Goal: Task Accomplishment & Management: Manage account settings

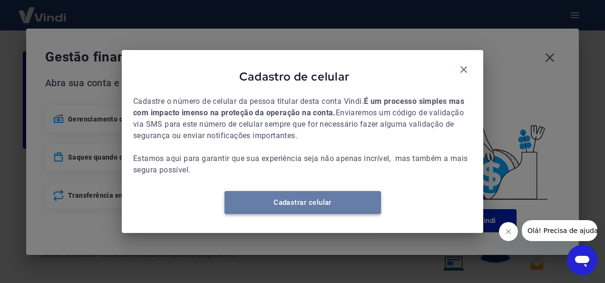
click at [332, 209] on link "Cadastrar celular" at bounding box center [303, 202] width 157 height 23
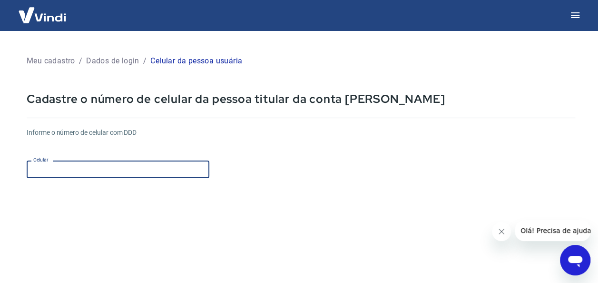
click at [106, 162] on input "Celular" at bounding box center [118, 169] width 183 height 18
type input "[PHONE_NUMBER]"
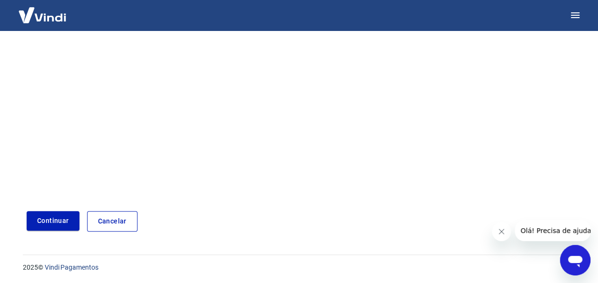
scroll to position [168, 0]
click at [62, 222] on button "Continuar" at bounding box center [53, 220] width 53 height 20
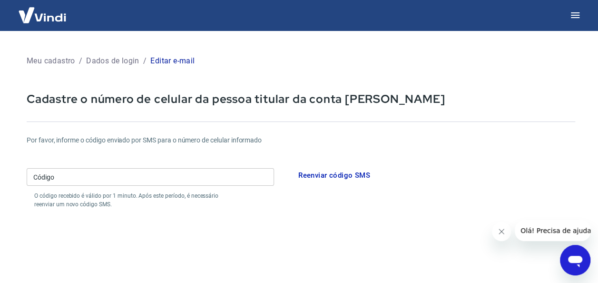
scroll to position [168, 0]
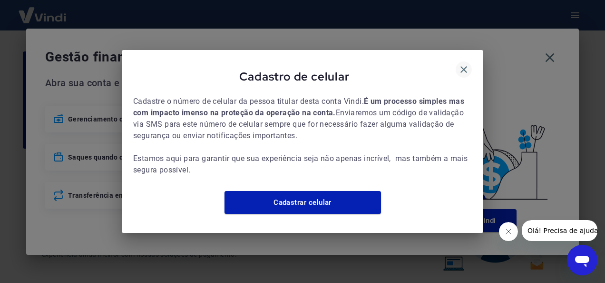
click at [467, 66] on icon "button" at bounding box center [464, 69] width 7 height 7
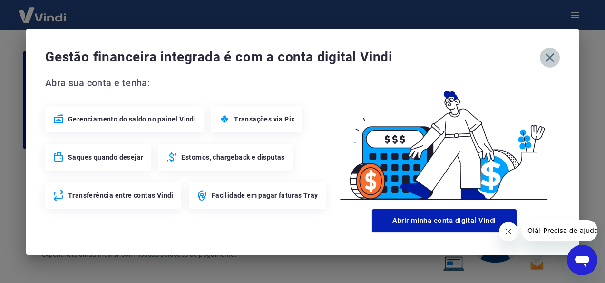
click at [548, 57] on icon "button" at bounding box center [550, 57] width 15 height 15
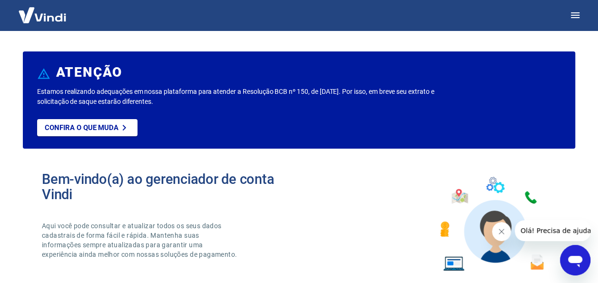
click at [53, 20] on img at bounding box center [42, 14] width 62 height 29
click at [97, 129] on p "Confira o que muda" at bounding box center [82, 127] width 74 height 9
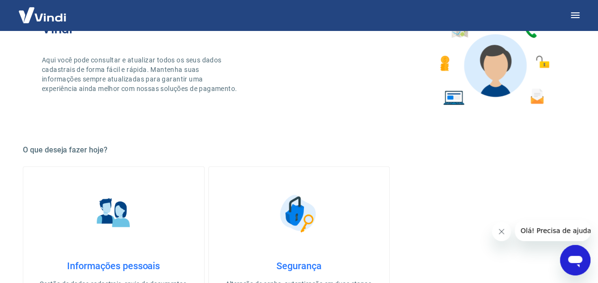
scroll to position [254, 0]
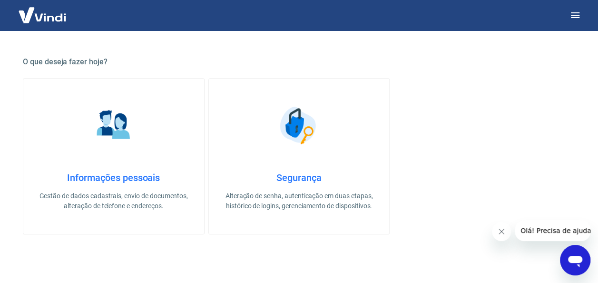
click at [121, 130] on img at bounding box center [114, 125] width 48 height 48
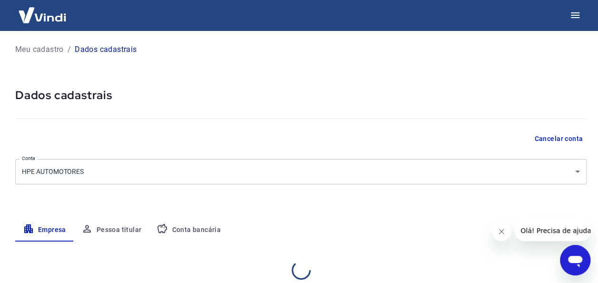
select select "GO"
select select "business"
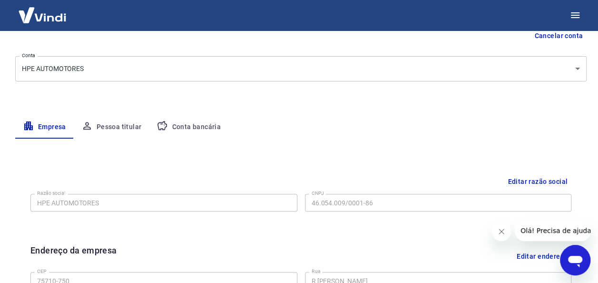
scroll to position [22, 0]
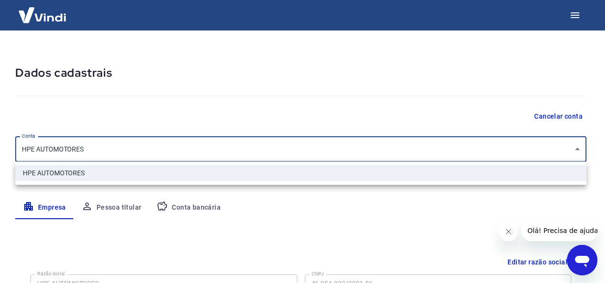
click at [579, 150] on body "Meu cadastro / Dados cadastrais Dados cadastrais Cancelar conta Conta HPE AUTOM…" at bounding box center [302, 119] width 605 height 283
click at [579, 150] on div at bounding box center [302, 141] width 605 height 283
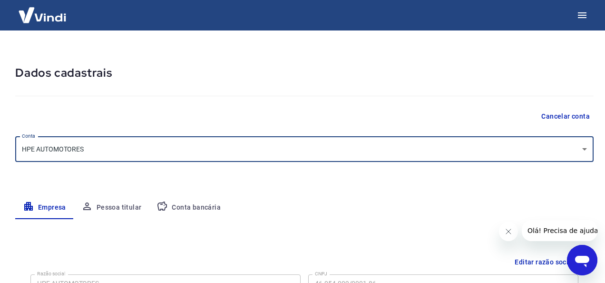
click at [78, 150] on body "Meu cadastro / Dados cadastrais Dados cadastrais Cancelar conta Conta HPE AUTOM…" at bounding box center [302, 119] width 605 height 283
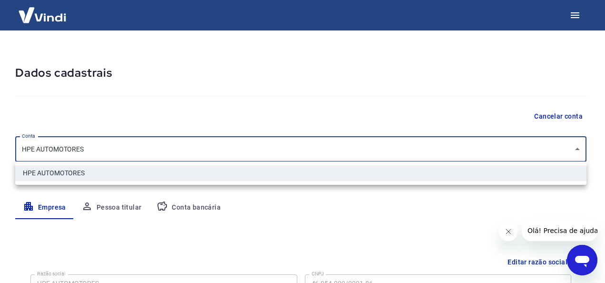
drag, startPoint x: 79, startPoint y: 150, endPoint x: 136, endPoint y: 144, distance: 57.5
click at [80, 150] on div at bounding box center [302, 141] width 605 height 283
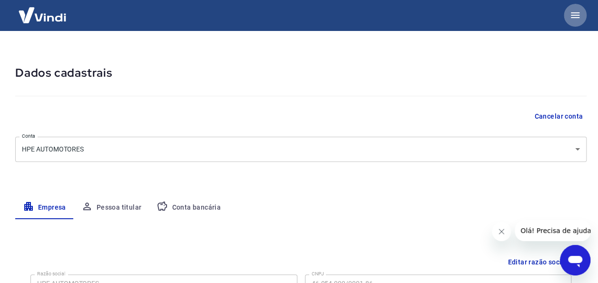
click at [575, 12] on icon "button" at bounding box center [575, 15] width 9 height 6
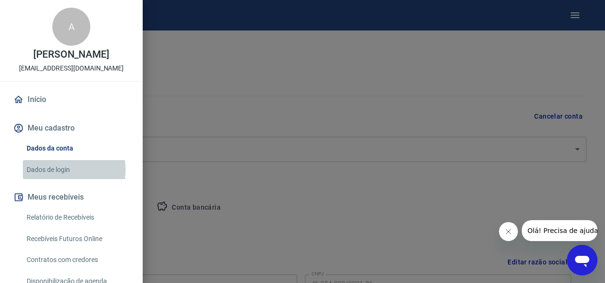
click at [53, 169] on link "Dados de login" at bounding box center [77, 170] width 109 height 20
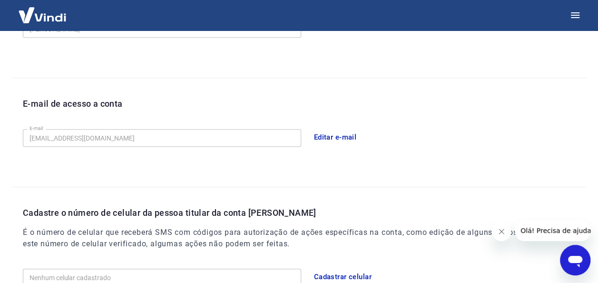
scroll to position [213, 0]
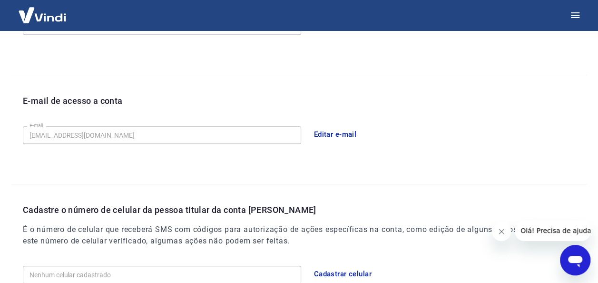
click at [336, 133] on button "Editar e-mail" at bounding box center [335, 134] width 53 height 20
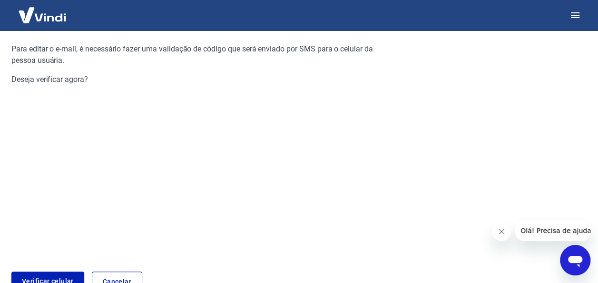
scroll to position [153, 0]
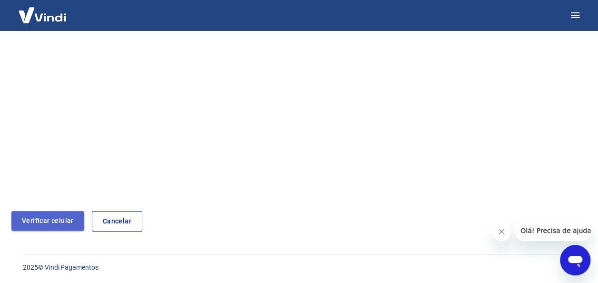
click at [61, 220] on link "Verificar celular" at bounding box center [47, 221] width 73 height 20
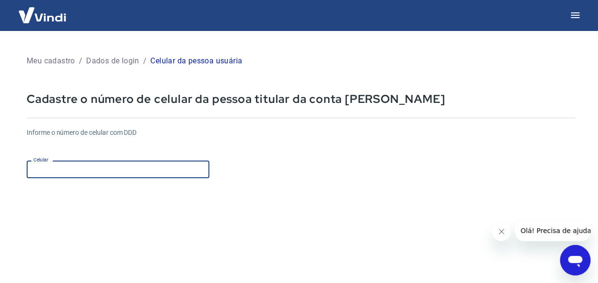
click at [122, 165] on input "Celular" at bounding box center [118, 169] width 183 height 18
type input "[PHONE_NUMBER]"
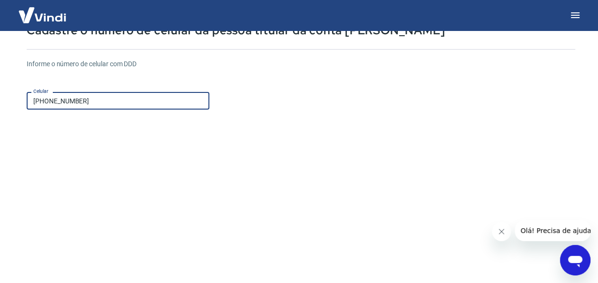
scroll to position [168, 0]
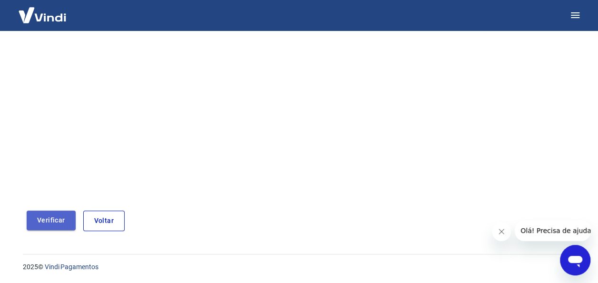
click at [59, 225] on button "Verificar" at bounding box center [51, 220] width 49 height 20
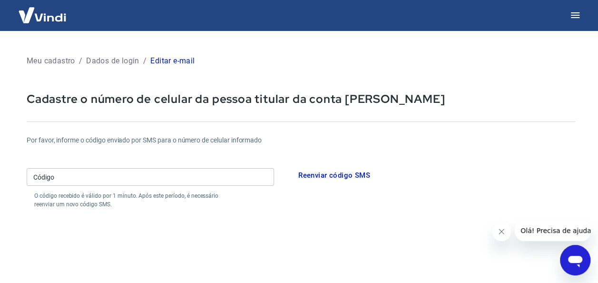
click at [573, 255] on icon "Abrir janela de mensagens" at bounding box center [575, 259] width 17 height 17
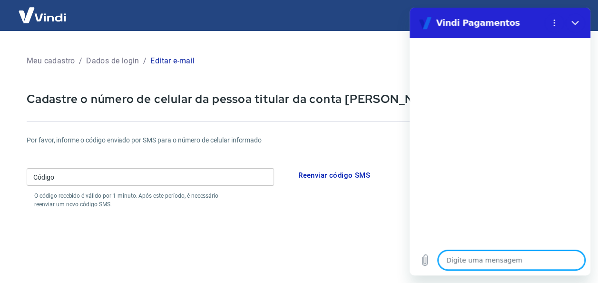
click at [478, 258] on textarea at bounding box center [511, 259] width 147 height 19
type textarea "n"
type textarea "x"
type textarea "nã"
type textarea "x"
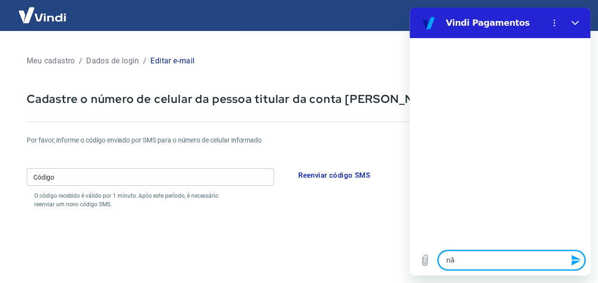
type textarea "não"
type textarea "x"
type textarea "não"
type textarea "x"
type textarea "não e"
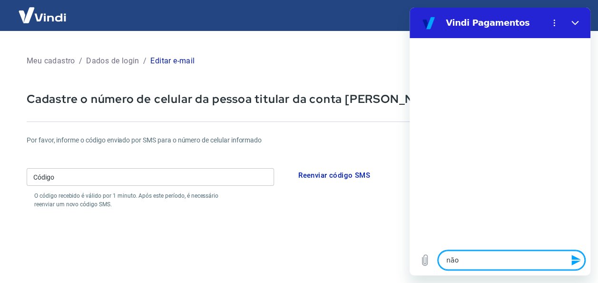
type textarea "x"
type textarea "não es"
type textarea "x"
type textarea "não ess"
type textarea "x"
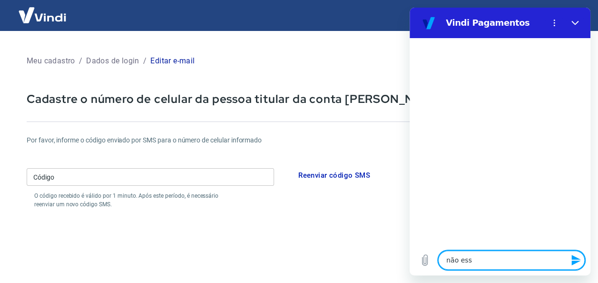
type textarea "não es"
type textarea "x"
type textarea "não est"
type textarea "x"
type textarea "não esto"
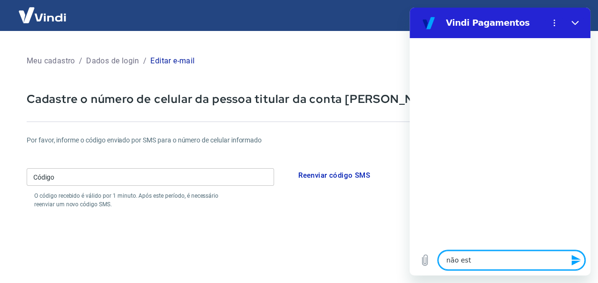
type textarea "x"
type textarea "não estou"
type textarea "x"
type textarea "não estou"
type textarea "x"
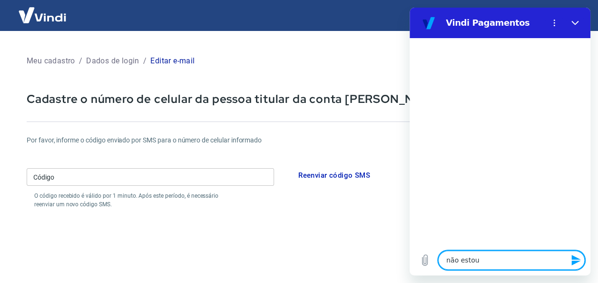
type textarea "não estou r"
type textarea "x"
type textarea "não estou re"
type textarea "x"
type textarea "não estou rec"
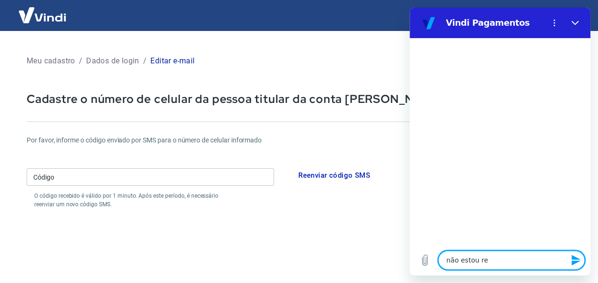
type textarea "x"
type textarea "não estou rece"
type textarea "x"
type textarea "não estou receb"
type textarea "x"
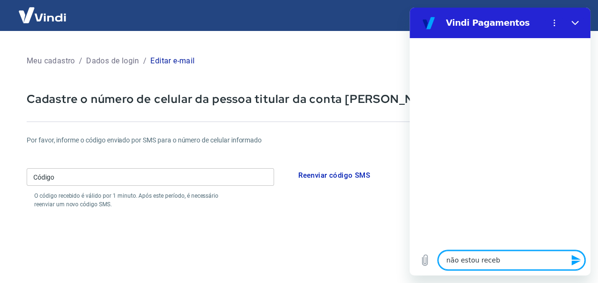
type textarea "não estou recebe"
type textarea "x"
type textarea "não estou receben"
type textarea "x"
type textarea "não estou recebend"
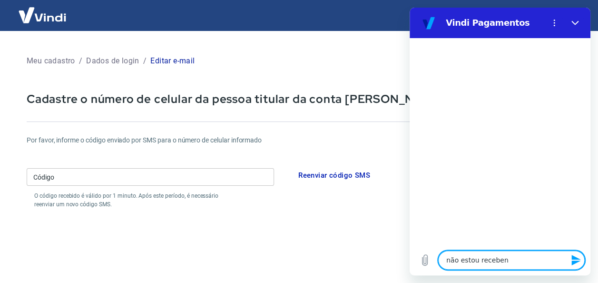
type textarea "x"
type textarea "não estou recebendo"
type textarea "x"
type textarea "não estou recebendo"
type textarea "x"
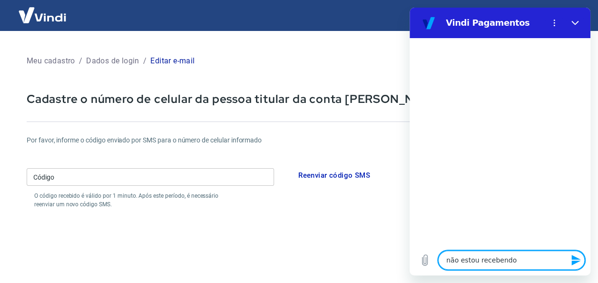
type textarea "não estou recebendo S"
type textarea "x"
type textarea "não estou recebendo SM"
type textarea "x"
type textarea "não estou recebendo SMS"
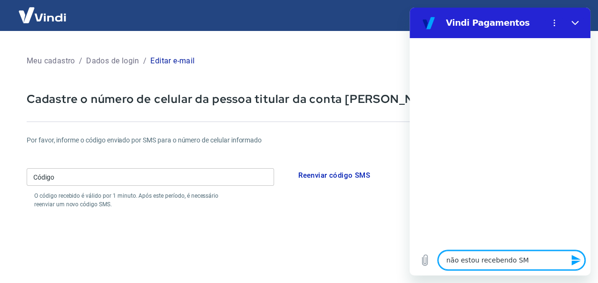
type textarea "x"
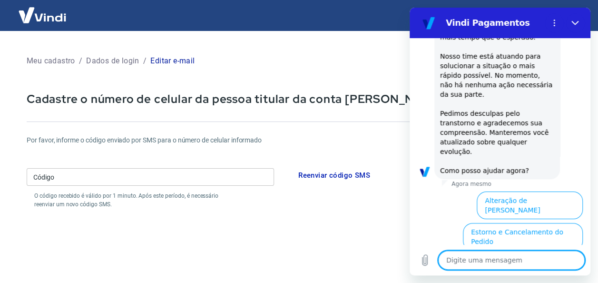
scroll to position [190, 0]
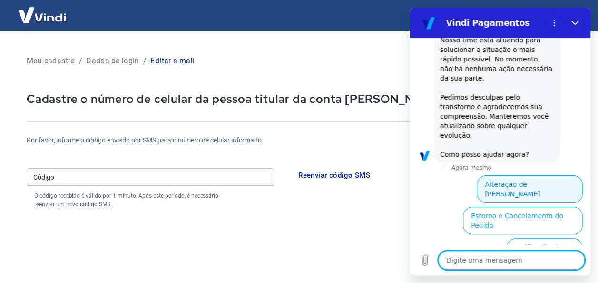
click at [537, 175] on button "Alteração de Dados Cadastrais" at bounding box center [530, 189] width 106 height 28
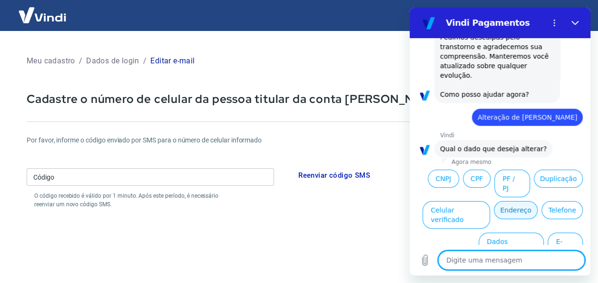
scroll to position [250, 0]
click at [553, 232] on button "E-mail" at bounding box center [565, 246] width 35 height 28
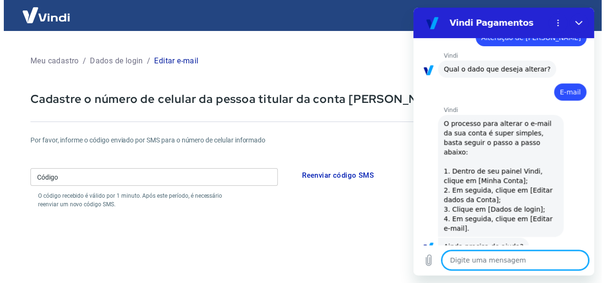
scroll to position [353, 0]
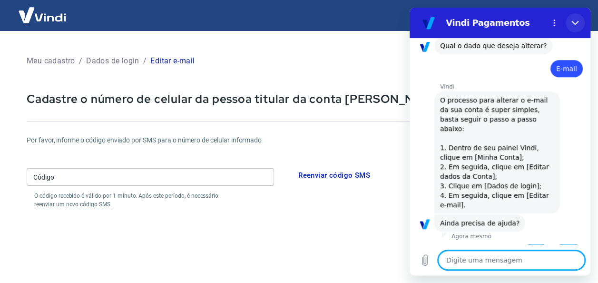
click at [573, 22] on icon "Fechar" at bounding box center [575, 23] width 7 height 4
type textarea "x"
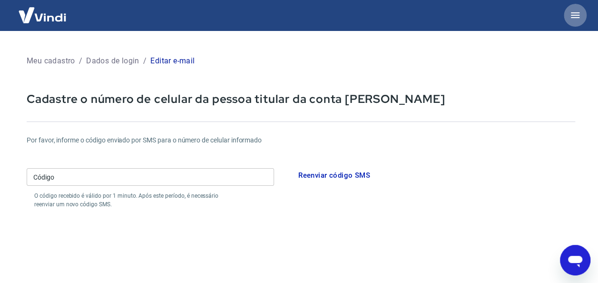
click at [580, 14] on icon "button" at bounding box center [575, 15] width 11 height 11
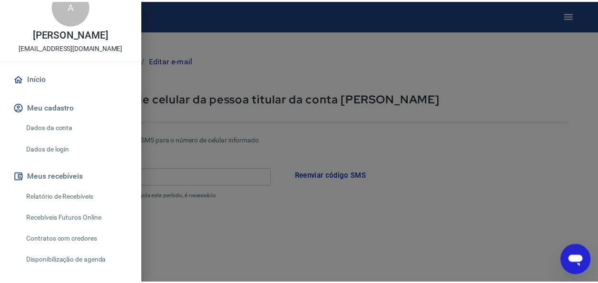
scroll to position [31, 0]
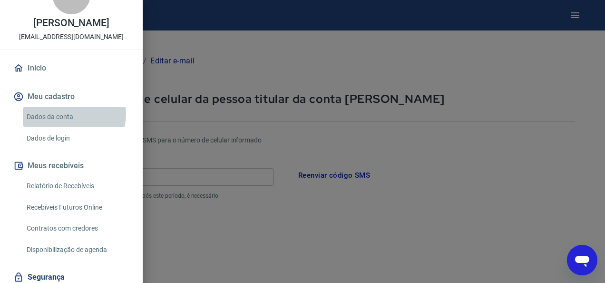
click at [71, 114] on link "Dados da conta" at bounding box center [77, 117] width 109 height 20
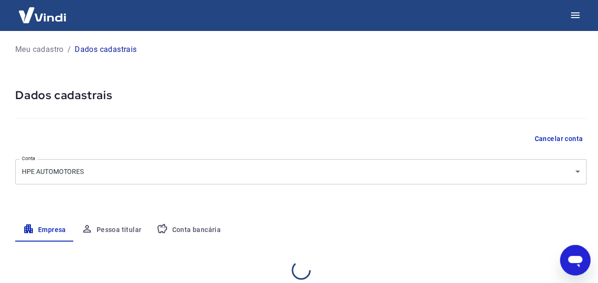
select select "GO"
select select "business"
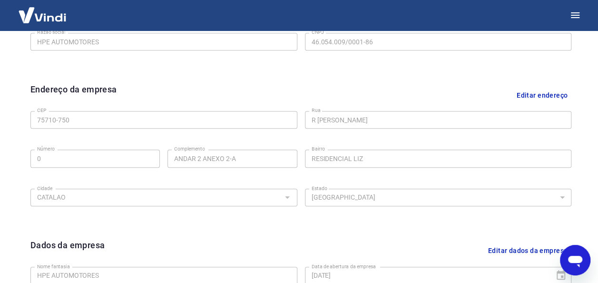
scroll to position [181, 0]
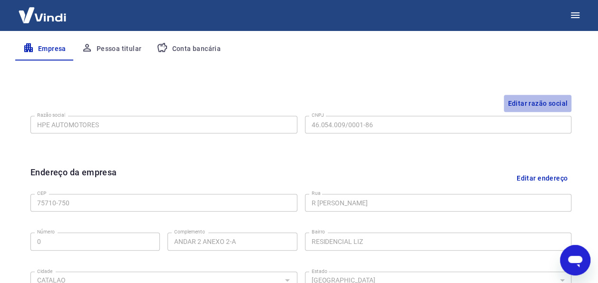
click at [545, 103] on button "Editar razão social" at bounding box center [538, 104] width 68 height 18
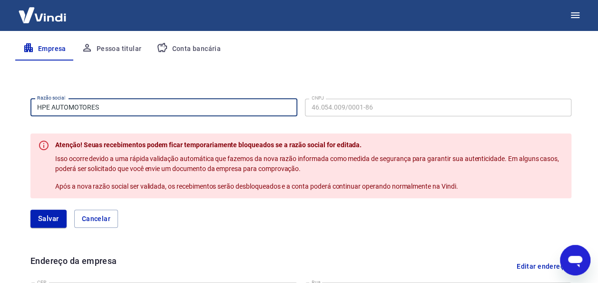
drag, startPoint x: 133, startPoint y: 108, endPoint x: 94, endPoint y: 108, distance: 39.0
click at [94, 108] on input "HPE AUTOMOTORES" at bounding box center [163, 108] width 267 height 18
click at [96, 220] on button "Cancelar" at bounding box center [96, 218] width 44 height 18
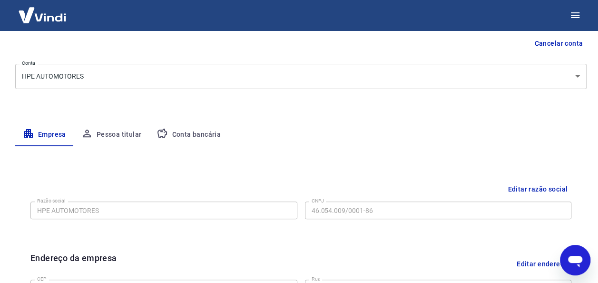
scroll to position [86, 0]
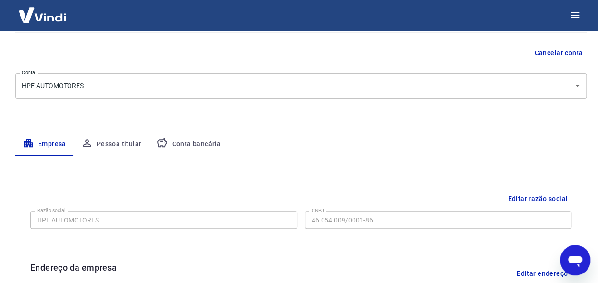
click at [200, 143] on button "Conta bancária" at bounding box center [188, 144] width 79 height 23
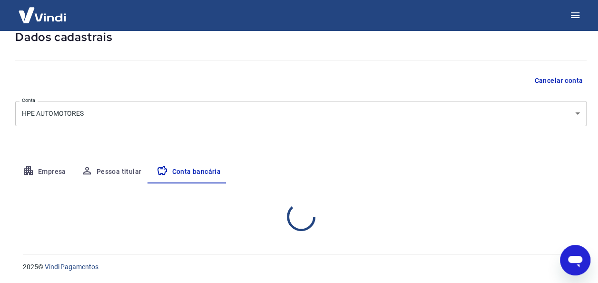
select select "1"
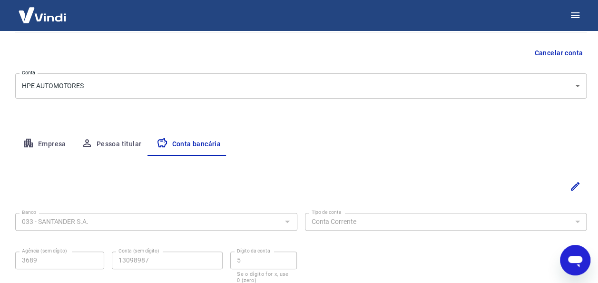
scroll to position [60, 0]
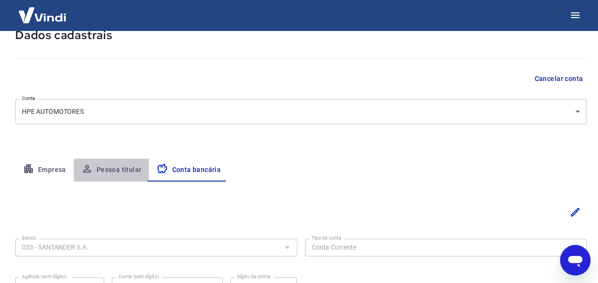
click at [127, 169] on button "Pessoa titular" at bounding box center [112, 169] width 76 height 23
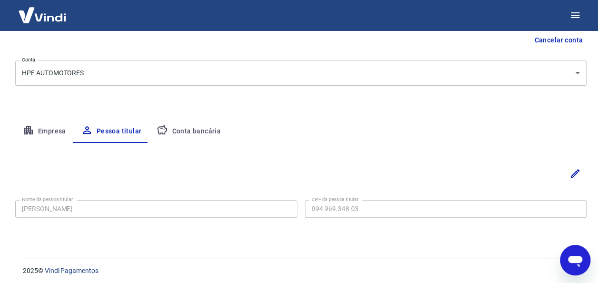
scroll to position [102, 0]
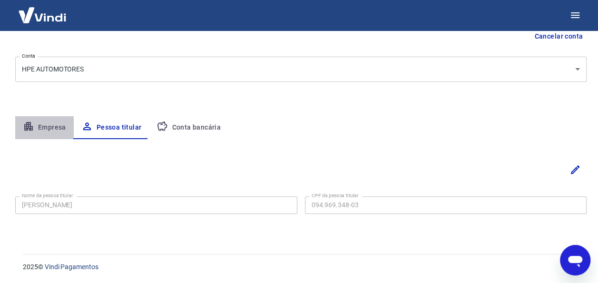
click at [53, 126] on button "Empresa" at bounding box center [44, 127] width 59 height 23
select select "GO"
select select "business"
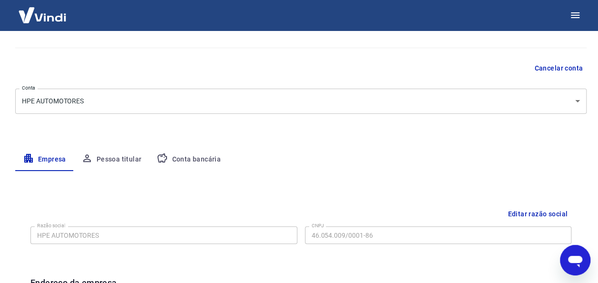
scroll to position [0, 0]
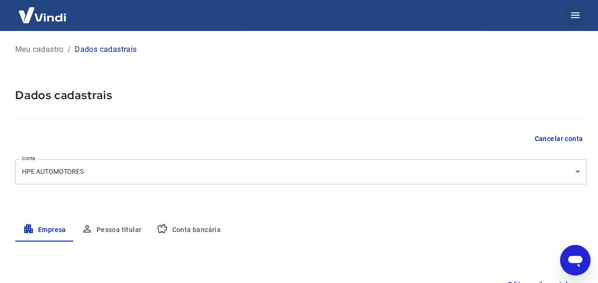
click at [578, 15] on icon "button" at bounding box center [575, 15] width 11 height 11
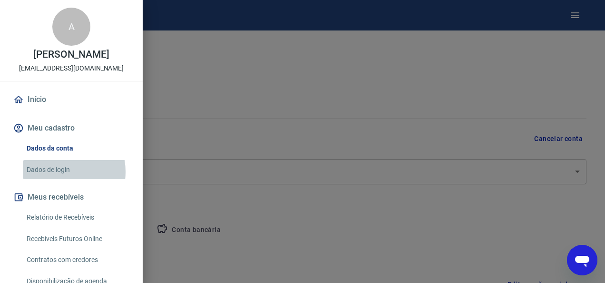
click at [60, 171] on link "Dados de login" at bounding box center [77, 170] width 109 height 20
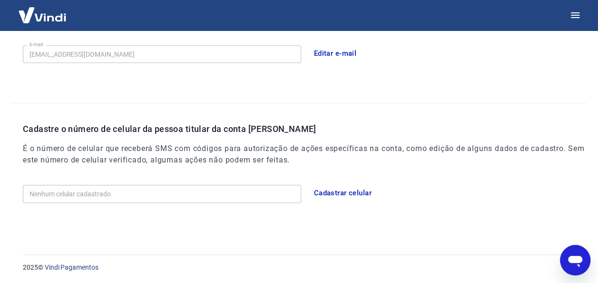
scroll to position [167, 0]
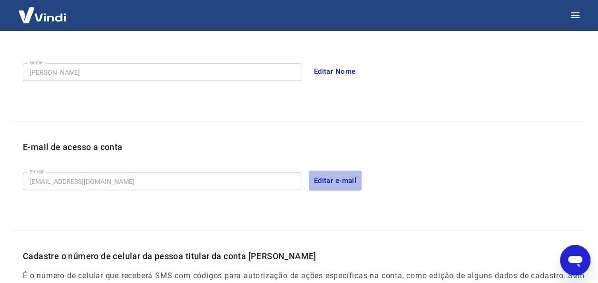
click at [344, 179] on button "Editar e-mail" at bounding box center [335, 180] width 53 height 20
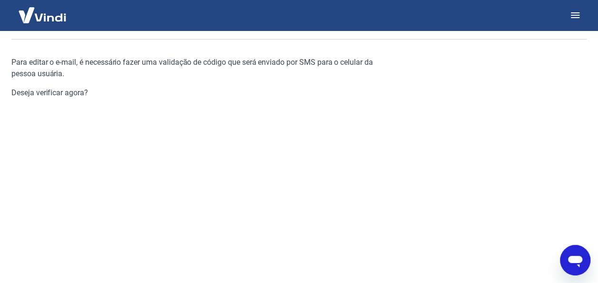
scroll to position [153, 0]
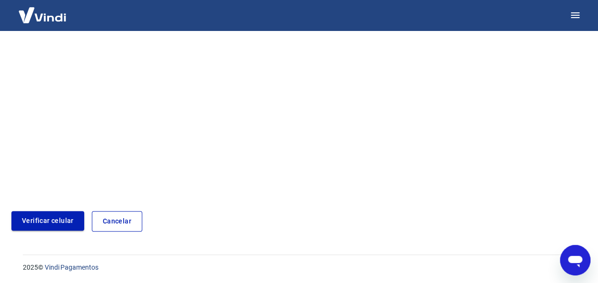
click at [36, 220] on link "Verificar celular" at bounding box center [47, 221] width 73 height 20
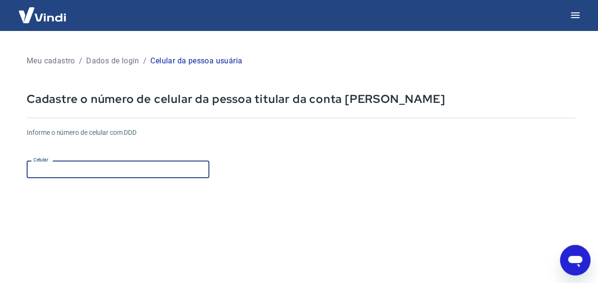
click at [62, 166] on input "Celular" at bounding box center [118, 169] width 183 height 18
drag, startPoint x: 117, startPoint y: 167, endPoint x: -2, endPoint y: 165, distance: 119.0
click at [0, 165] on html "Meu cadastro / Dados de login / Celular da pessoa usuária Cadastre o número de …" at bounding box center [299, 141] width 598 height 283
type input "[PHONE_NUMBER]"
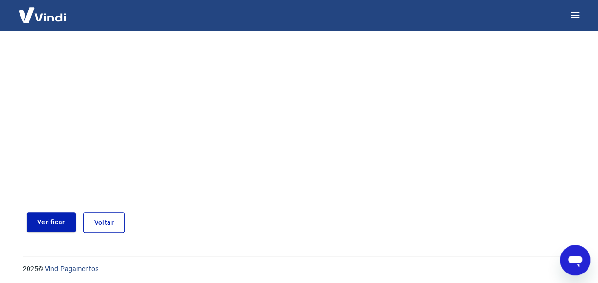
scroll to position [168, 0]
click at [61, 217] on button "Verificar" at bounding box center [51, 220] width 49 height 20
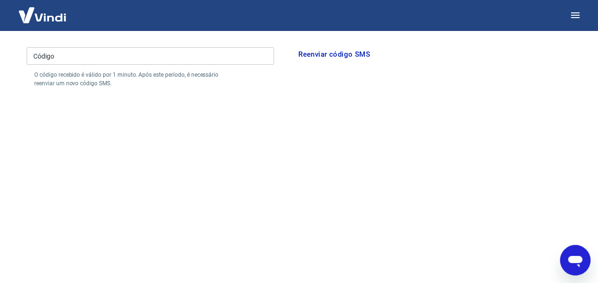
scroll to position [72, 0]
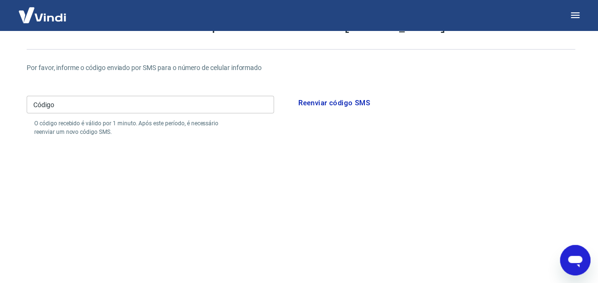
type textarea "x"
